Goal: Transaction & Acquisition: Purchase product/service

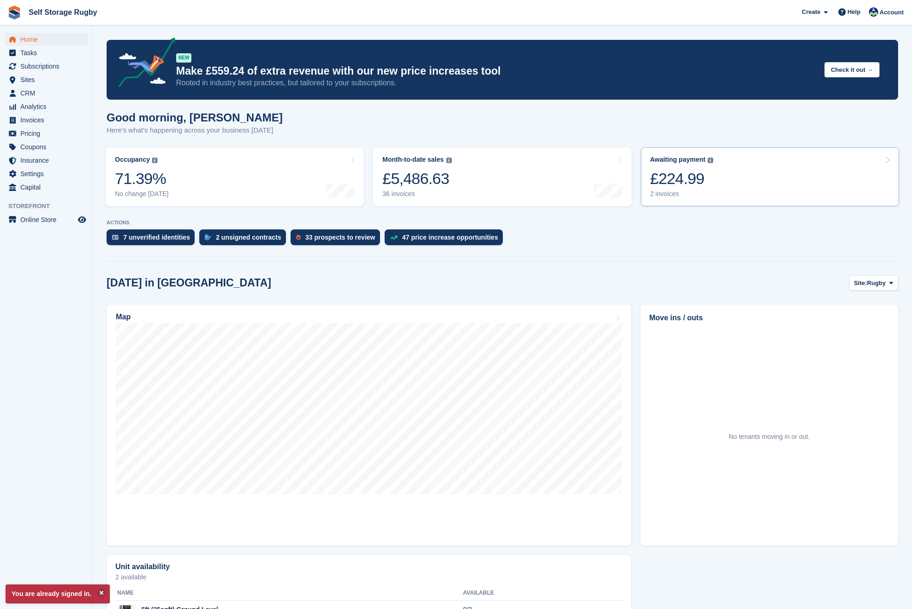
click at [713, 172] on link "Awaiting payment The total outstanding balance on all open invoices. £224.99 2 …" at bounding box center [770, 176] width 258 height 59
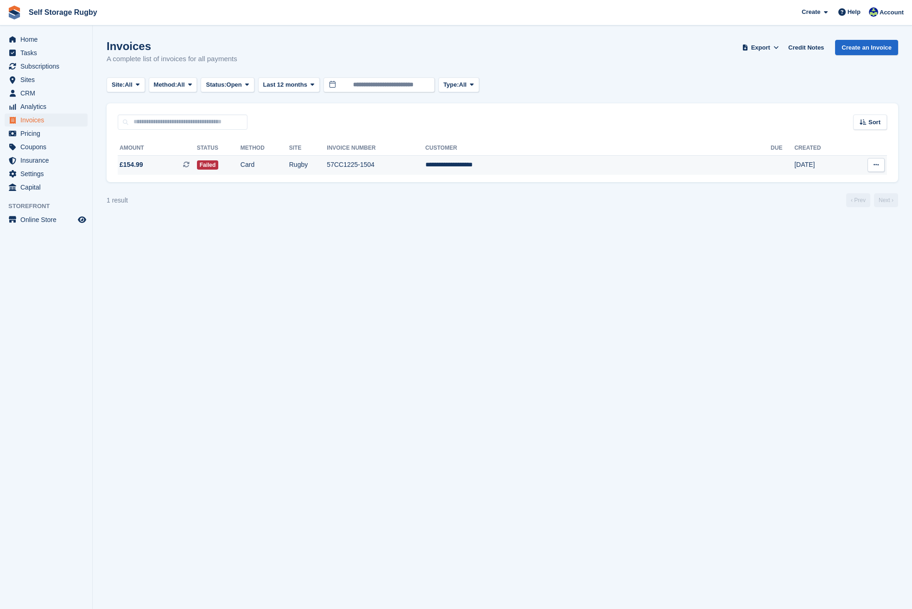
click at [573, 168] on td "**********" at bounding box center [597, 164] width 345 height 19
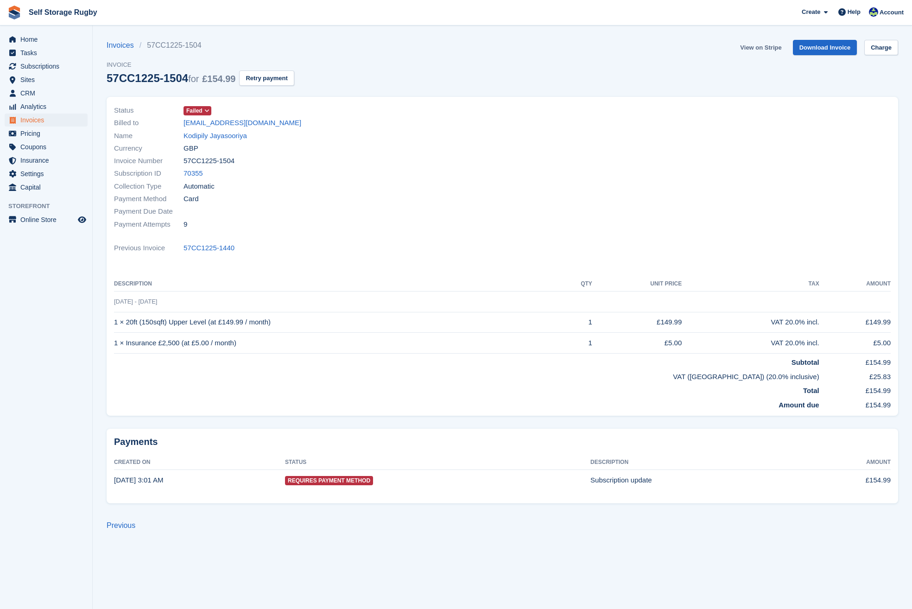
click at [749, 45] on link "View on Stripe" at bounding box center [760, 47] width 49 height 15
click at [29, 89] on span "CRM" at bounding box center [48, 93] width 56 height 13
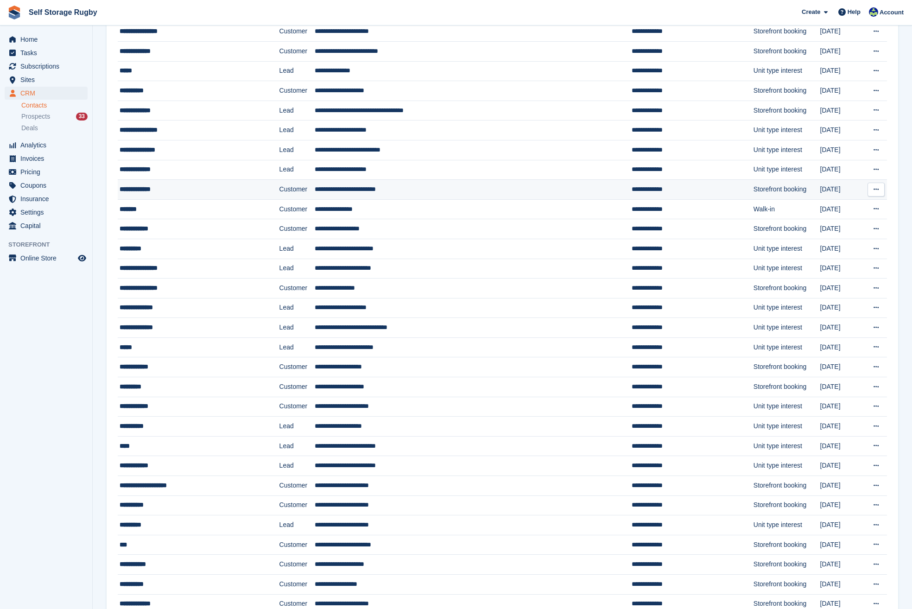
scroll to position [139, 0]
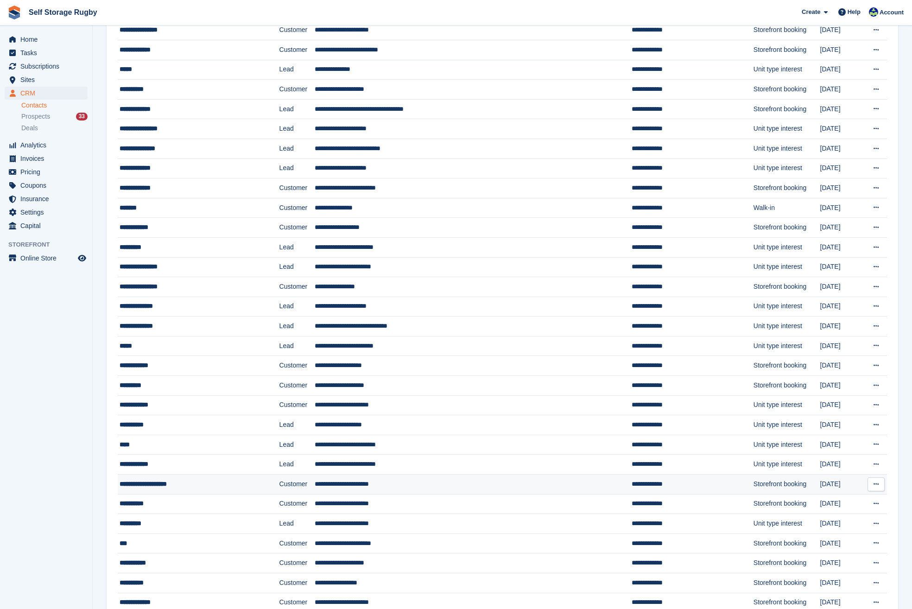
click at [184, 483] on div "**********" at bounding box center [183, 484] width 127 height 10
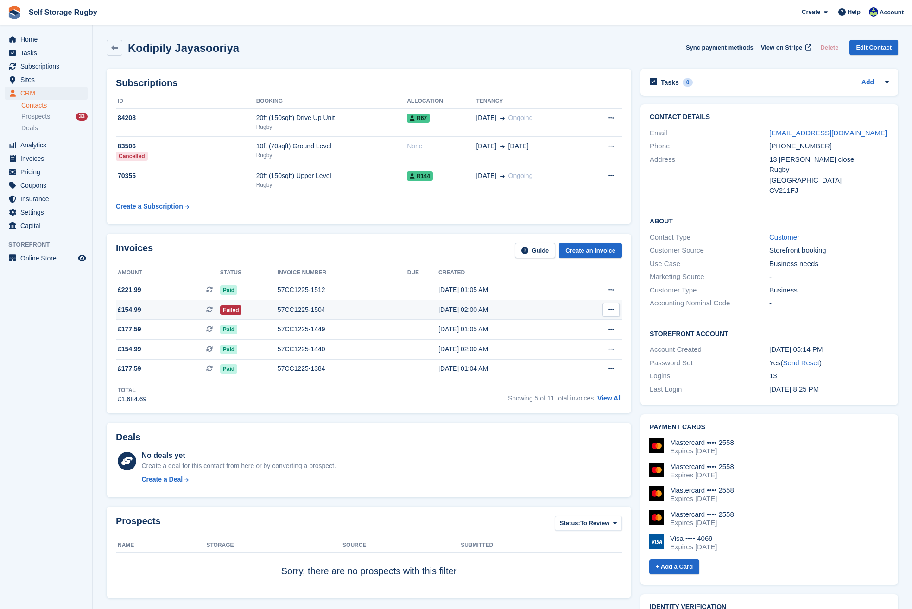
click at [169, 314] on span "£154.99 This is a recurring subscription invoice." at bounding box center [168, 310] width 104 height 10
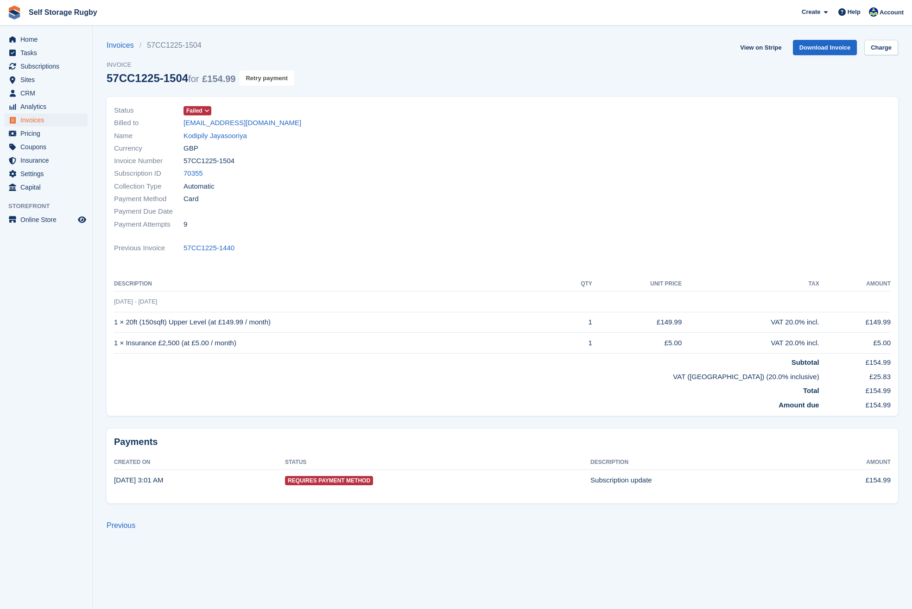
drag, startPoint x: 264, startPoint y: 82, endPoint x: 505, endPoint y: 41, distance: 244.9
click at [264, 82] on button "Retry payment" at bounding box center [266, 77] width 55 height 15
click at [198, 135] on link "Kodipily Jayasooriya" at bounding box center [214, 136] width 63 height 11
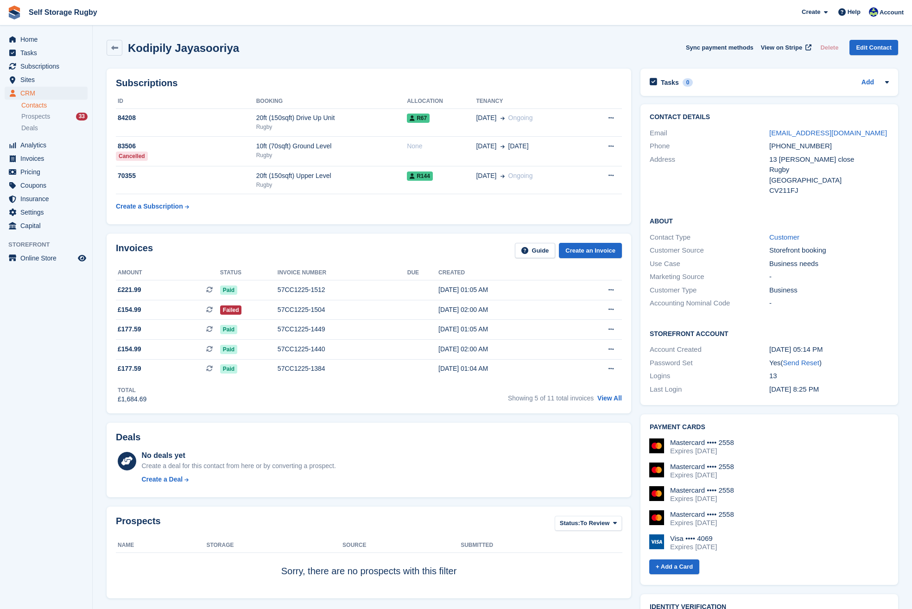
click at [25, 463] on aside "Home Tasks Subscriptions Subscriptions Subscriptions Contracts Price increases …" at bounding box center [46, 306] width 92 height 562
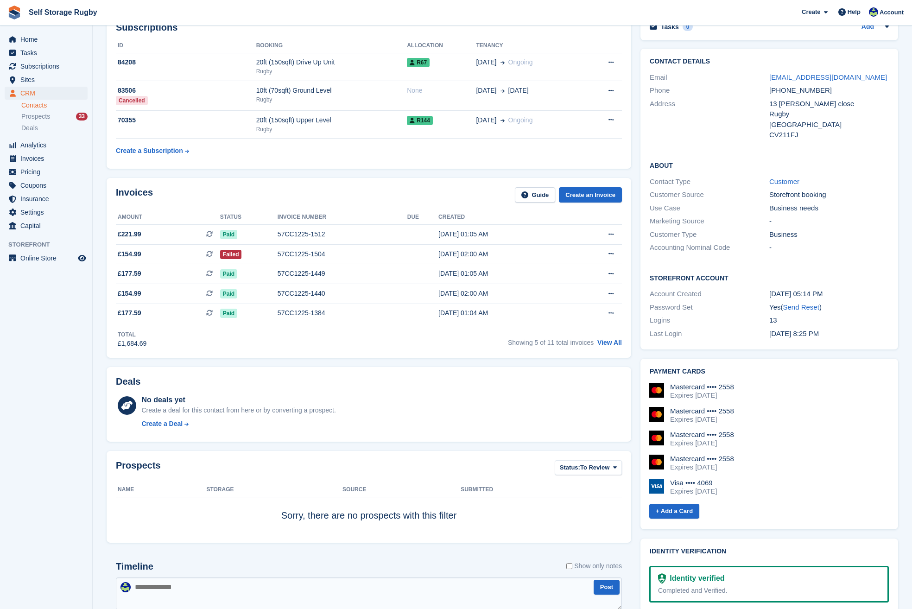
scroll to position [278, 0]
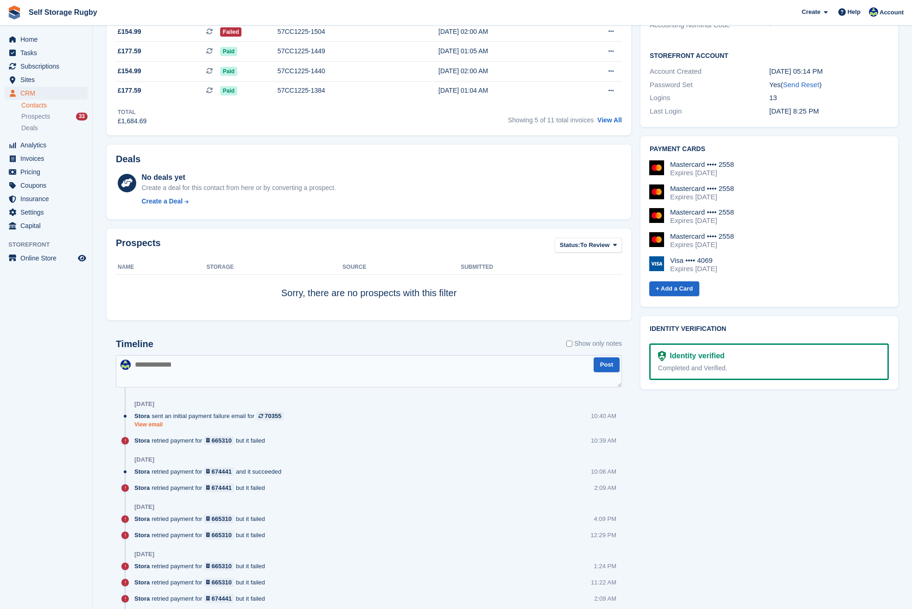
click at [147, 424] on link "View email" at bounding box center [211, 425] width 154 height 8
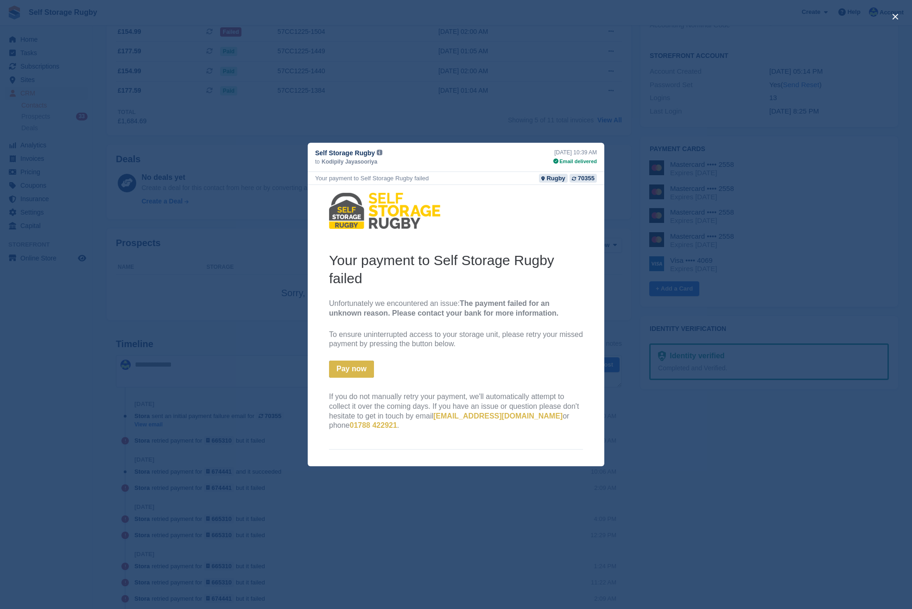
scroll to position [0, 0]
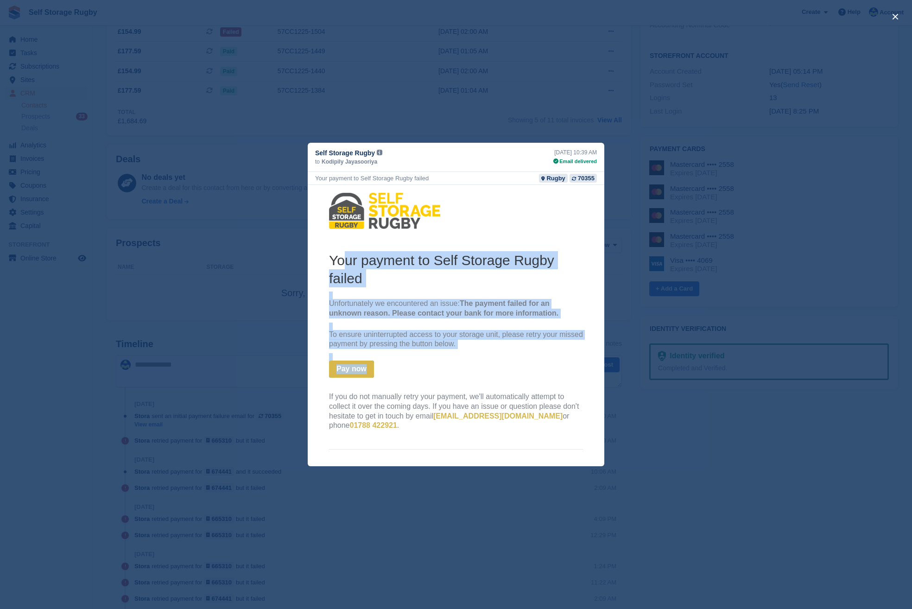
drag, startPoint x: 341, startPoint y: 264, endPoint x: 412, endPoint y: 378, distance: 133.4
click at [412, 378] on th "Your payment to Self Storage Rugby failed Unfortunately we encountered an issue…" at bounding box center [456, 343] width 254 height 184
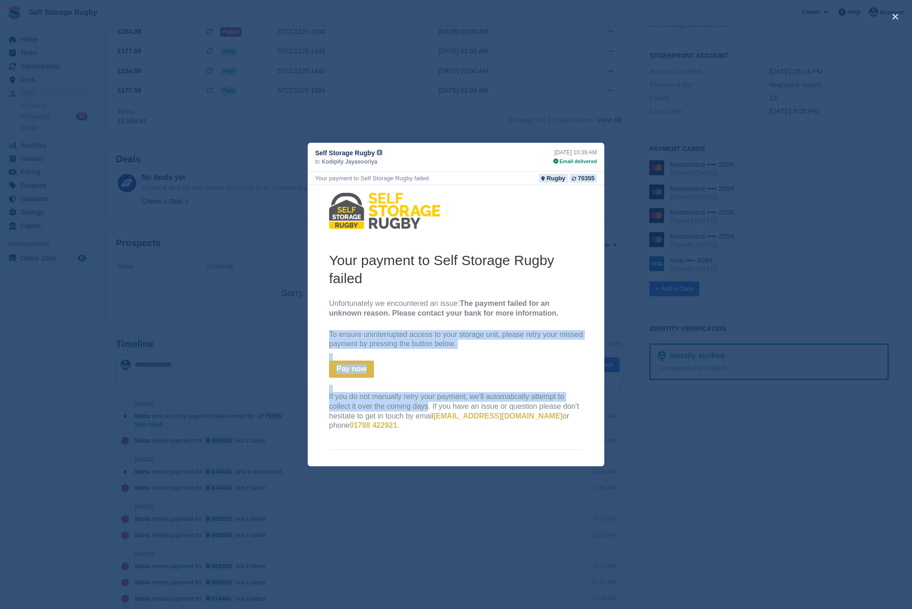
drag, startPoint x: 405, startPoint y: 404, endPoint x: 395, endPoint y: 311, distance: 94.1
click at [395, 311] on th "Your payment to Self Storage Rugby failed Unfortunately we encountered an issue…" at bounding box center [456, 343] width 254 height 184
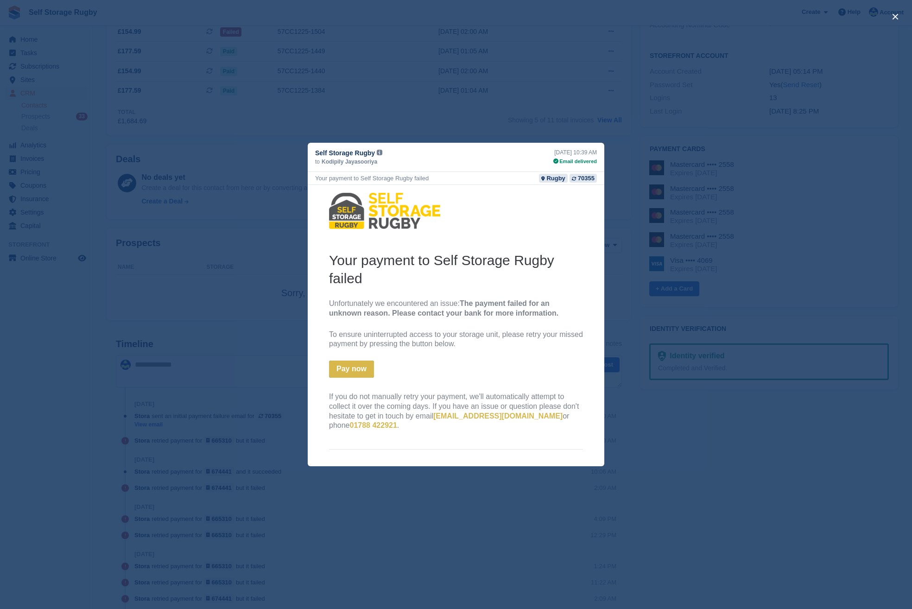
drag, startPoint x: 395, startPoint y: 311, endPoint x: 390, endPoint y: 304, distance: 8.6
click at [390, 304] on p "Unfortunately we encountered an issue: The payment failed for an unknown reason…" at bounding box center [456, 308] width 254 height 19
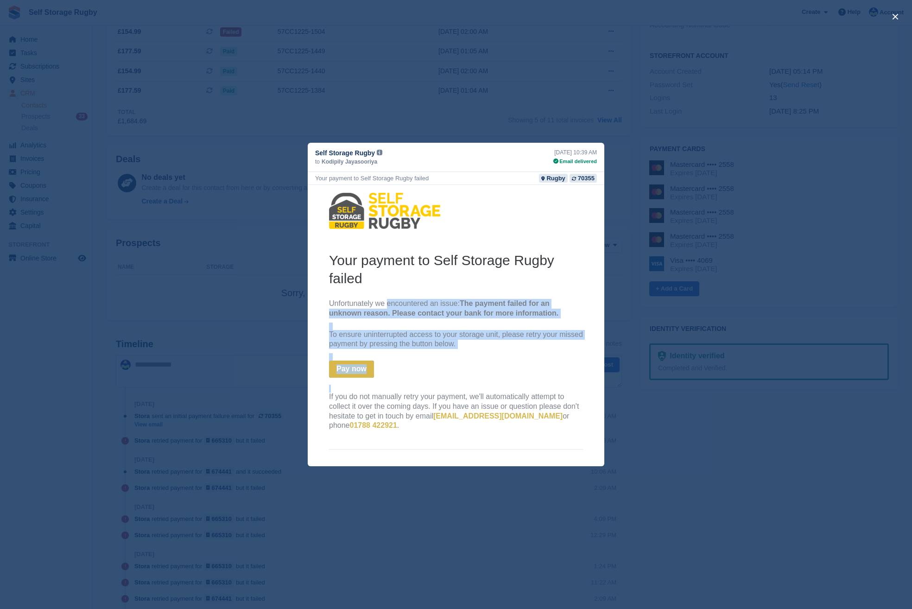
drag, startPoint x: 383, startPoint y: 303, endPoint x: 400, endPoint y: 390, distance: 87.8
click at [400, 390] on th "Your payment to Self Storage Rugby failed Unfortunately we encountered an issue…" at bounding box center [456, 343] width 254 height 184
click at [400, 390] on td at bounding box center [456, 388] width 254 height 7
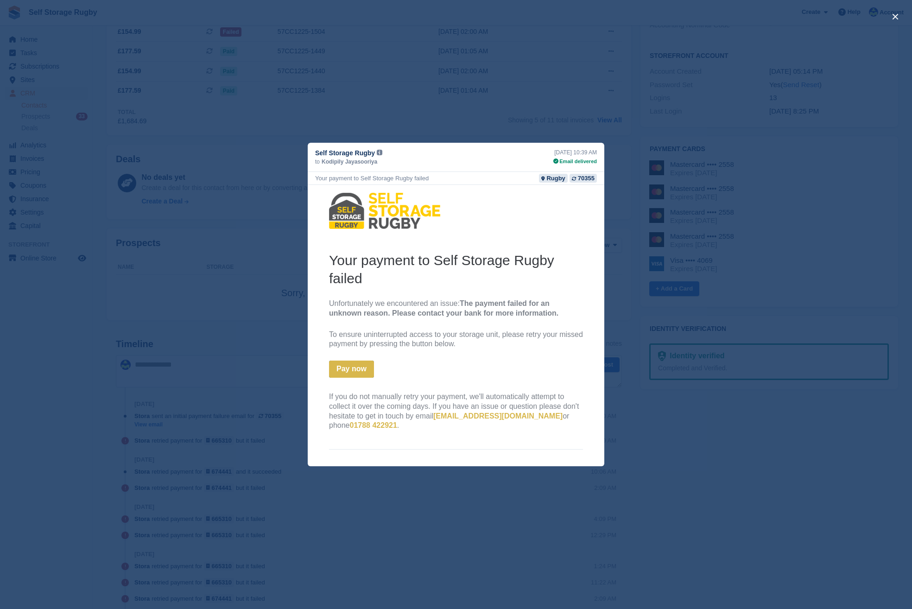
scroll to position [93, 0]
click at [544, 107] on div "close" at bounding box center [456, 304] width 912 height 609
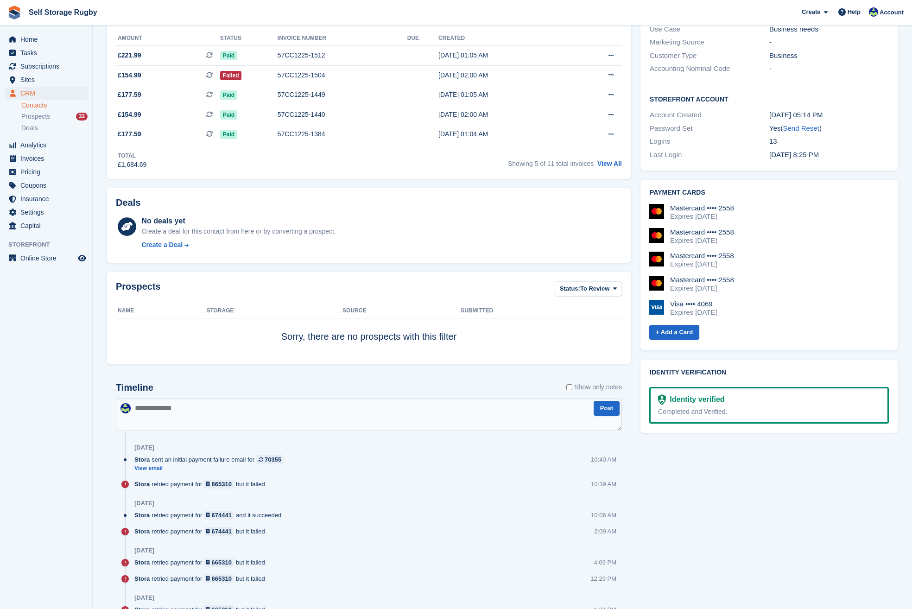
scroll to position [417, 0]
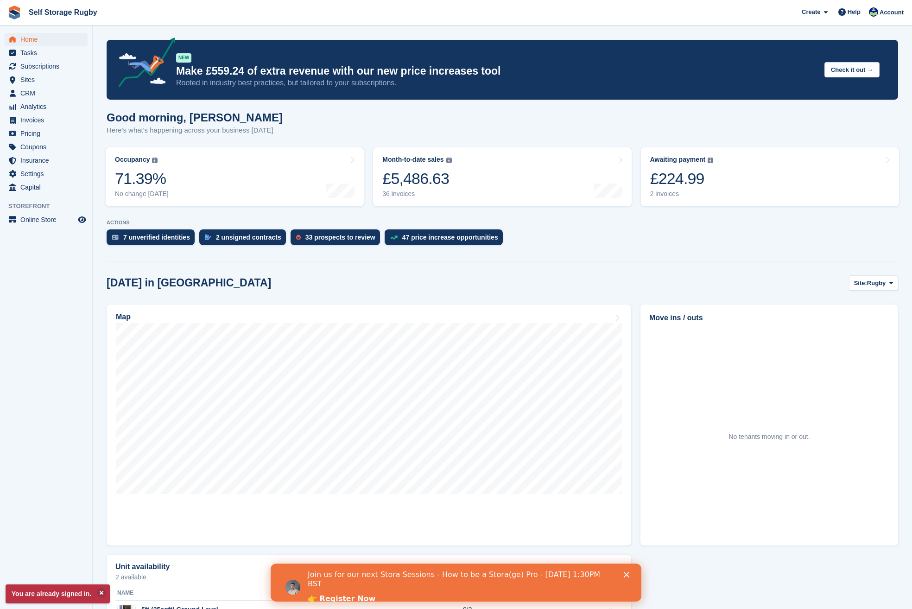
drag, startPoint x: 0, startPoint y: 0, endPoint x: 69, endPoint y: 332, distance: 339.1
click at [69, 332] on aside "Home Tasks Subscriptions Subscriptions Subscriptions Contracts Price increases …" at bounding box center [46, 306] width 92 height 562
drag, startPoint x: 715, startPoint y: 161, endPoint x: 704, endPoint y: 165, distance: 12.0
click at [715, 161] on link "Awaiting payment The total outstanding balance on all open invoices. £224.99 2 …" at bounding box center [770, 176] width 258 height 59
